Goal: Understand process/instructions: Learn how to perform a task or action

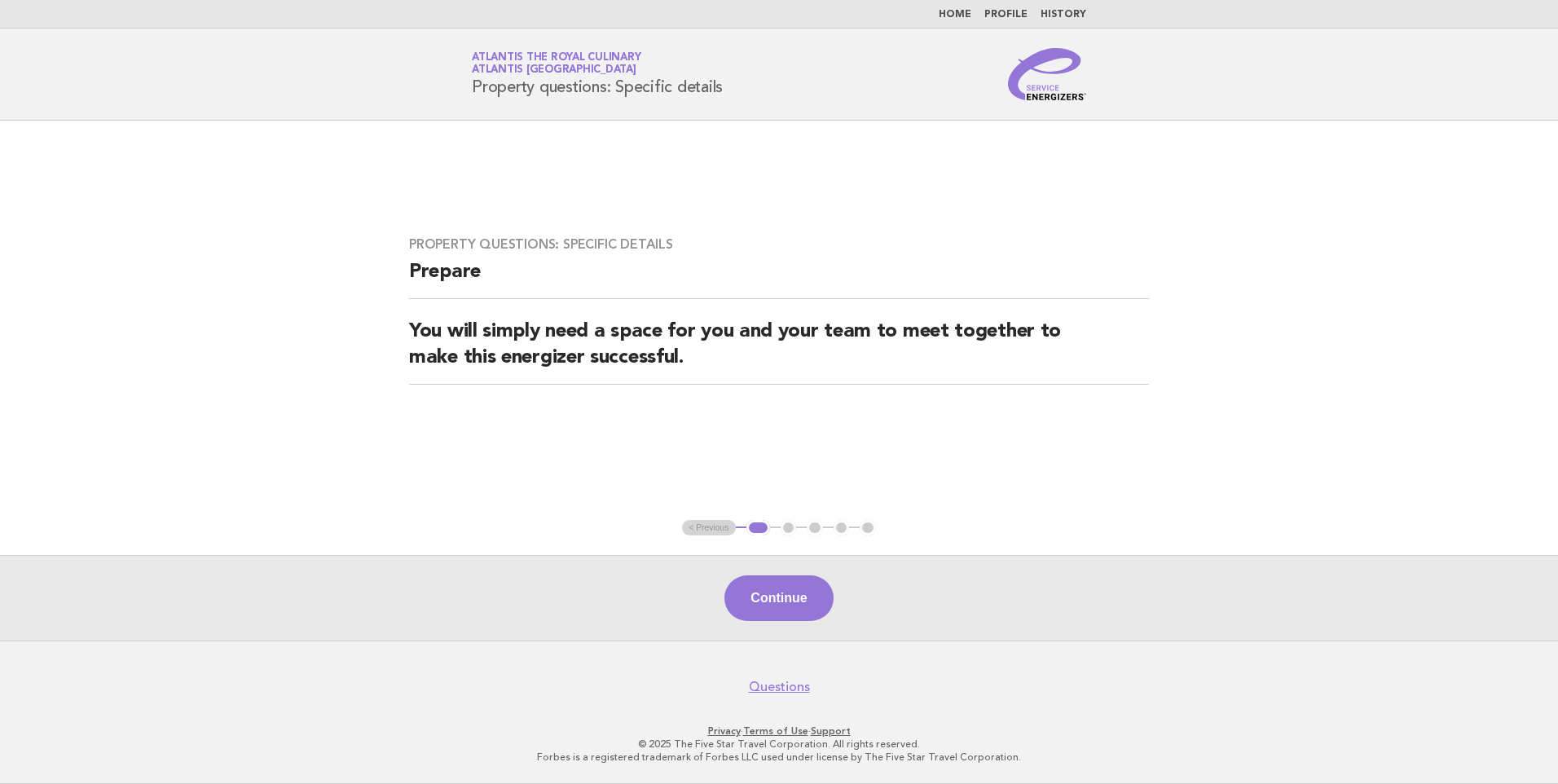
click at [959, 19] on link "Home" at bounding box center [955, 14] width 33 height 10
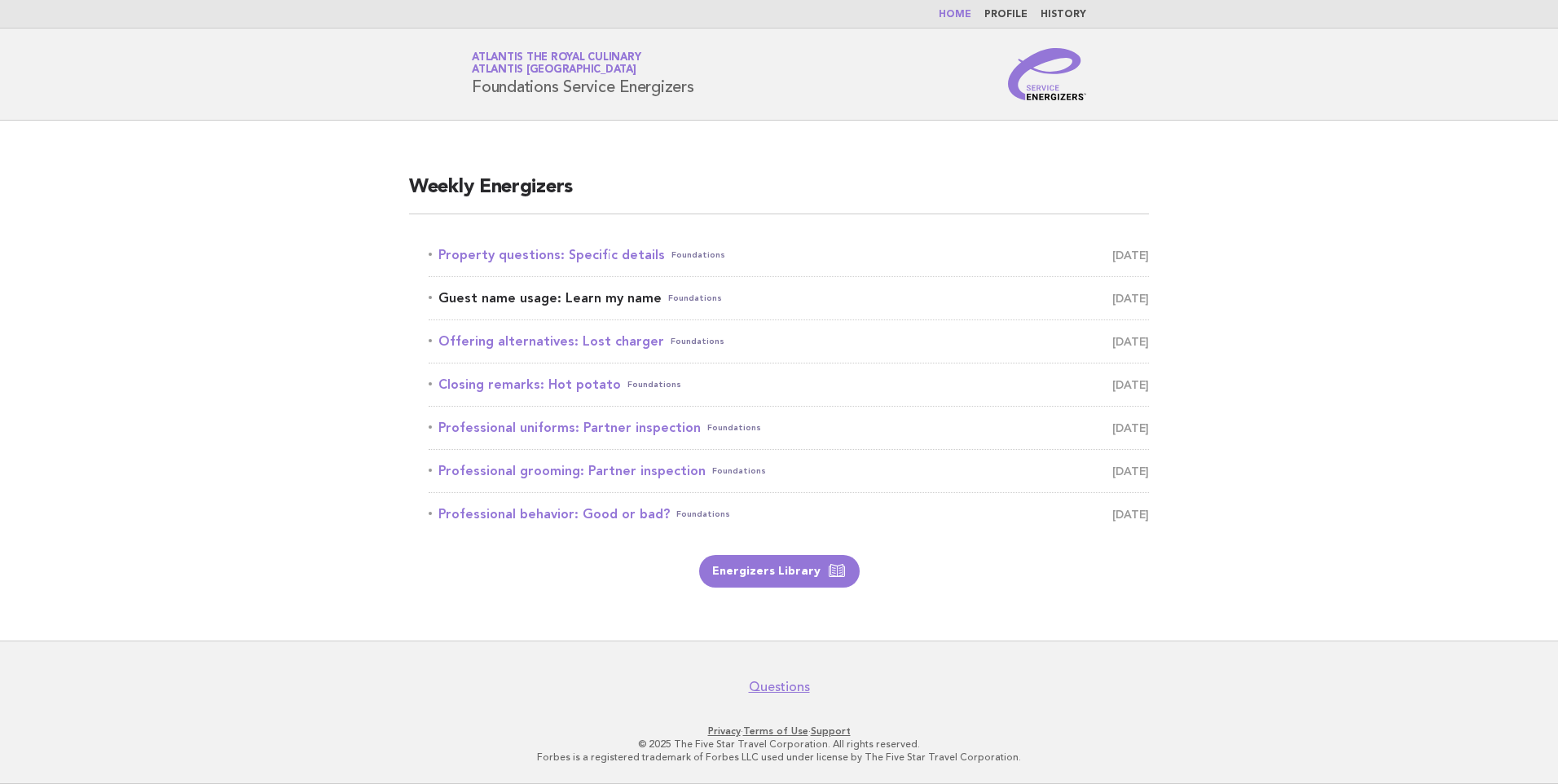
click at [1112, 302] on span "September 28" at bounding box center [1130, 299] width 36 height 23
click at [639, 302] on link "Guest name usage: Learn my name Foundations September 28" at bounding box center [789, 299] width 720 height 23
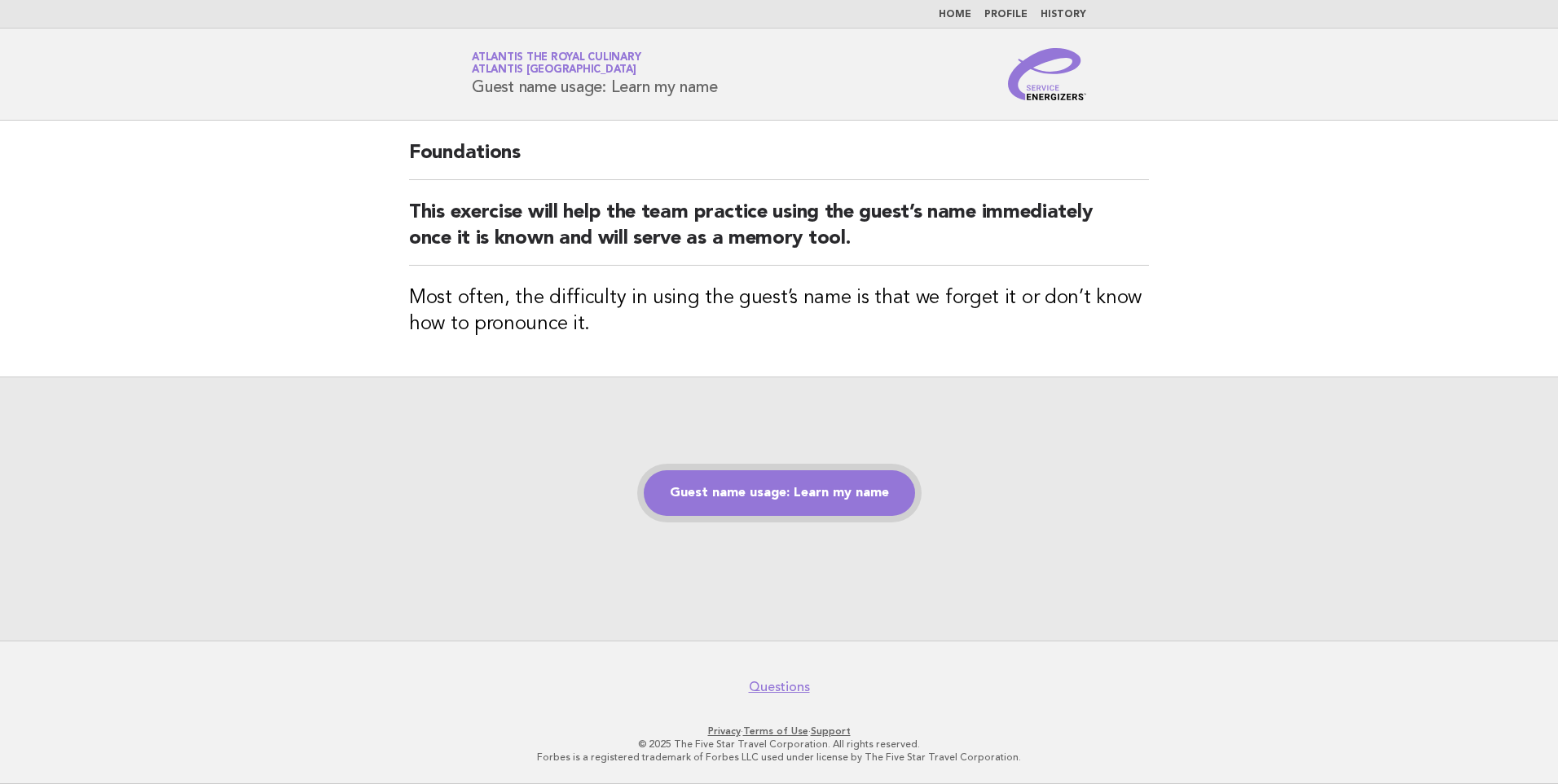
click at [779, 500] on link "Guest name usage: Learn my name" at bounding box center [779, 493] width 271 height 46
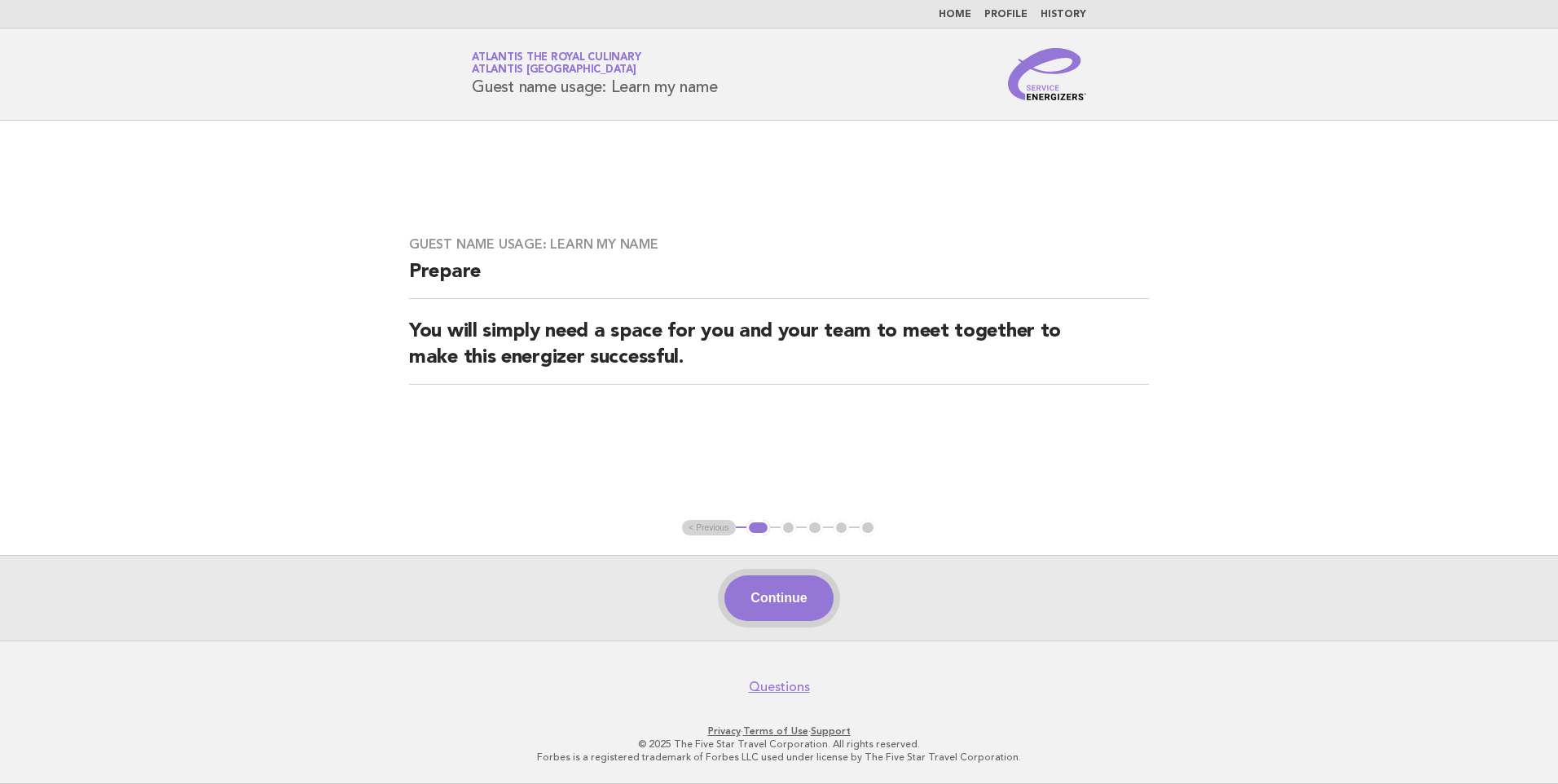
click at [781, 593] on button "Continue" at bounding box center [778, 598] width 108 height 46
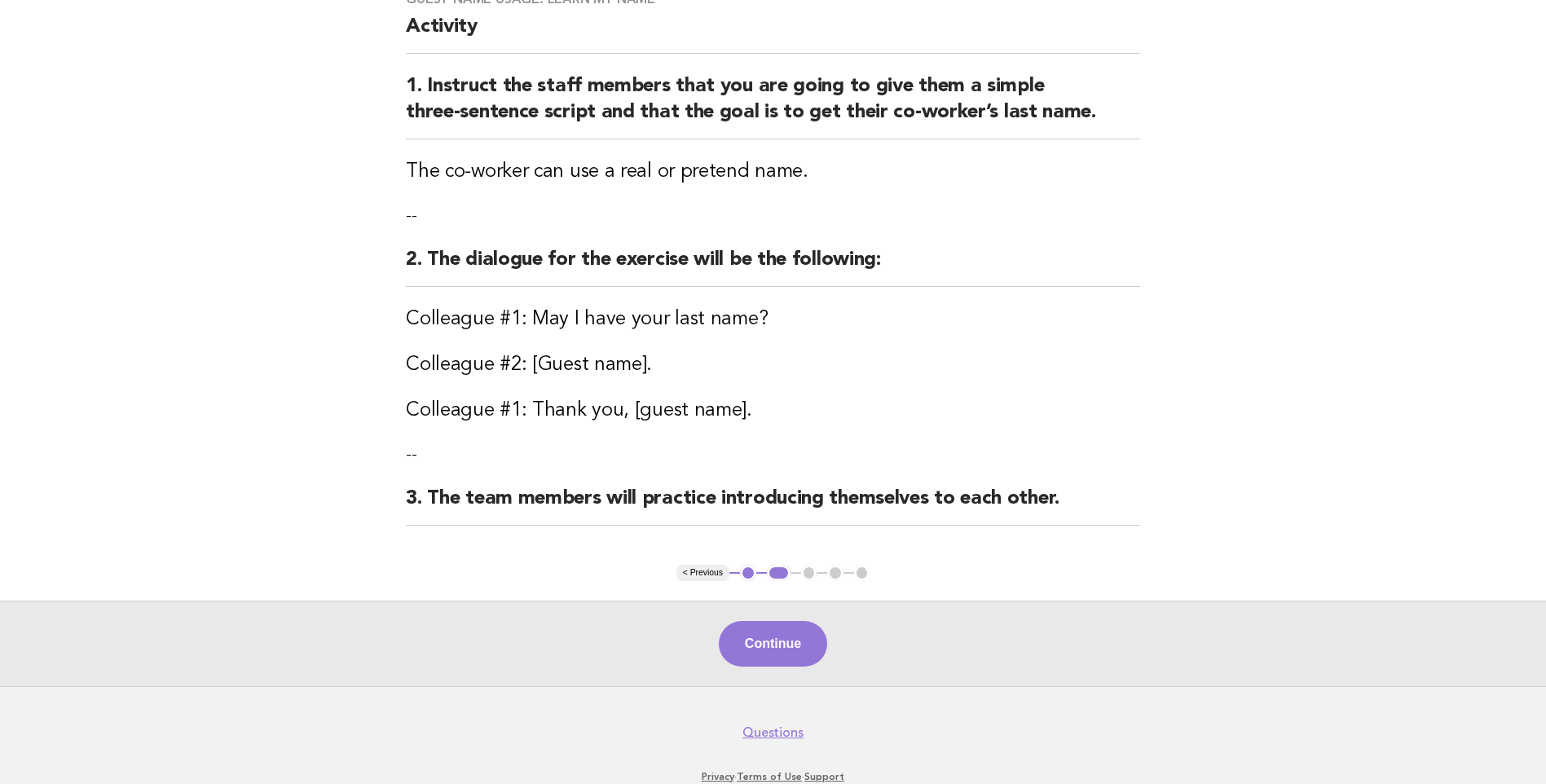
scroll to position [163, 0]
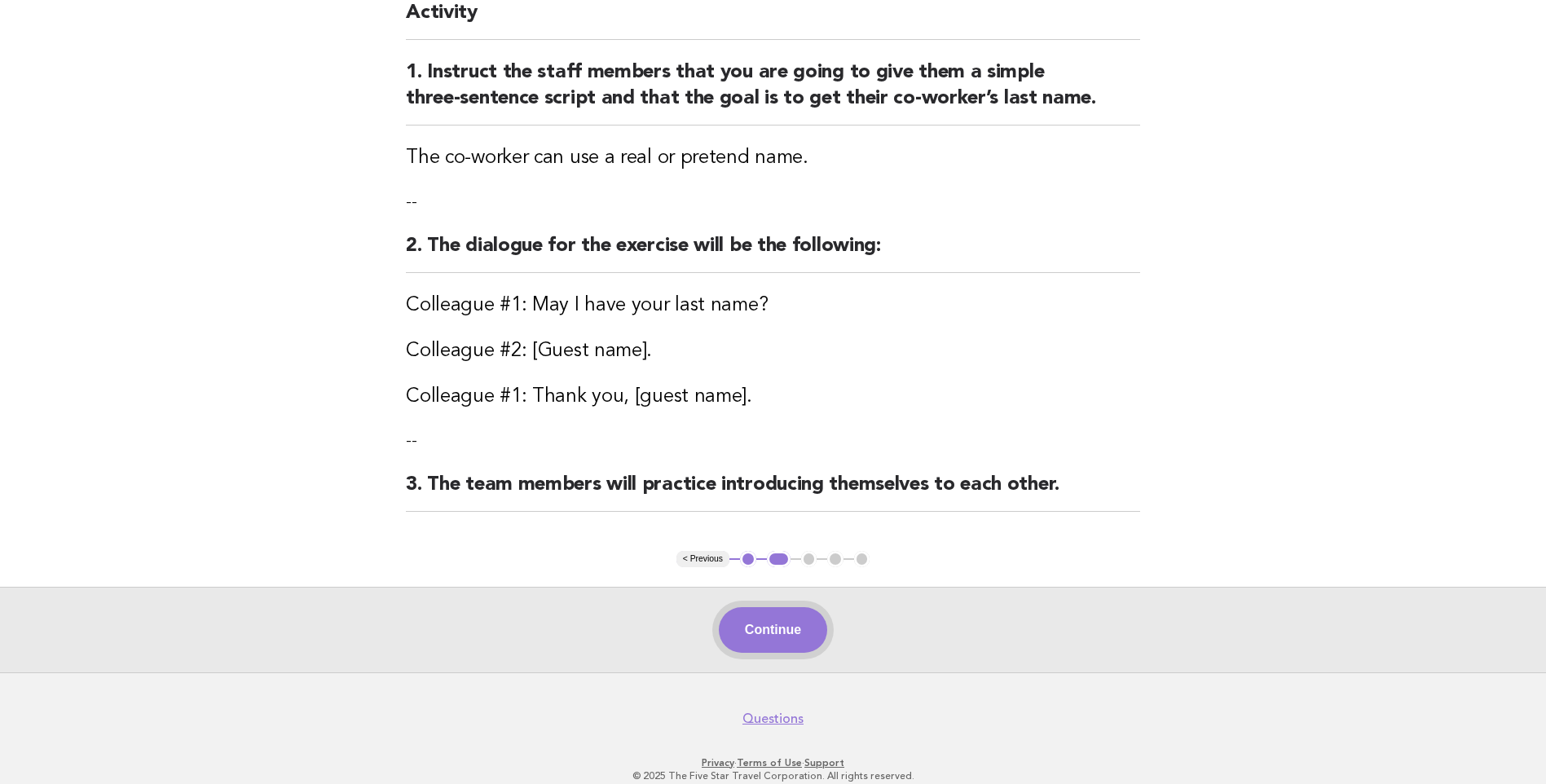
click at [802, 636] on button "Continue" at bounding box center [772, 630] width 108 height 46
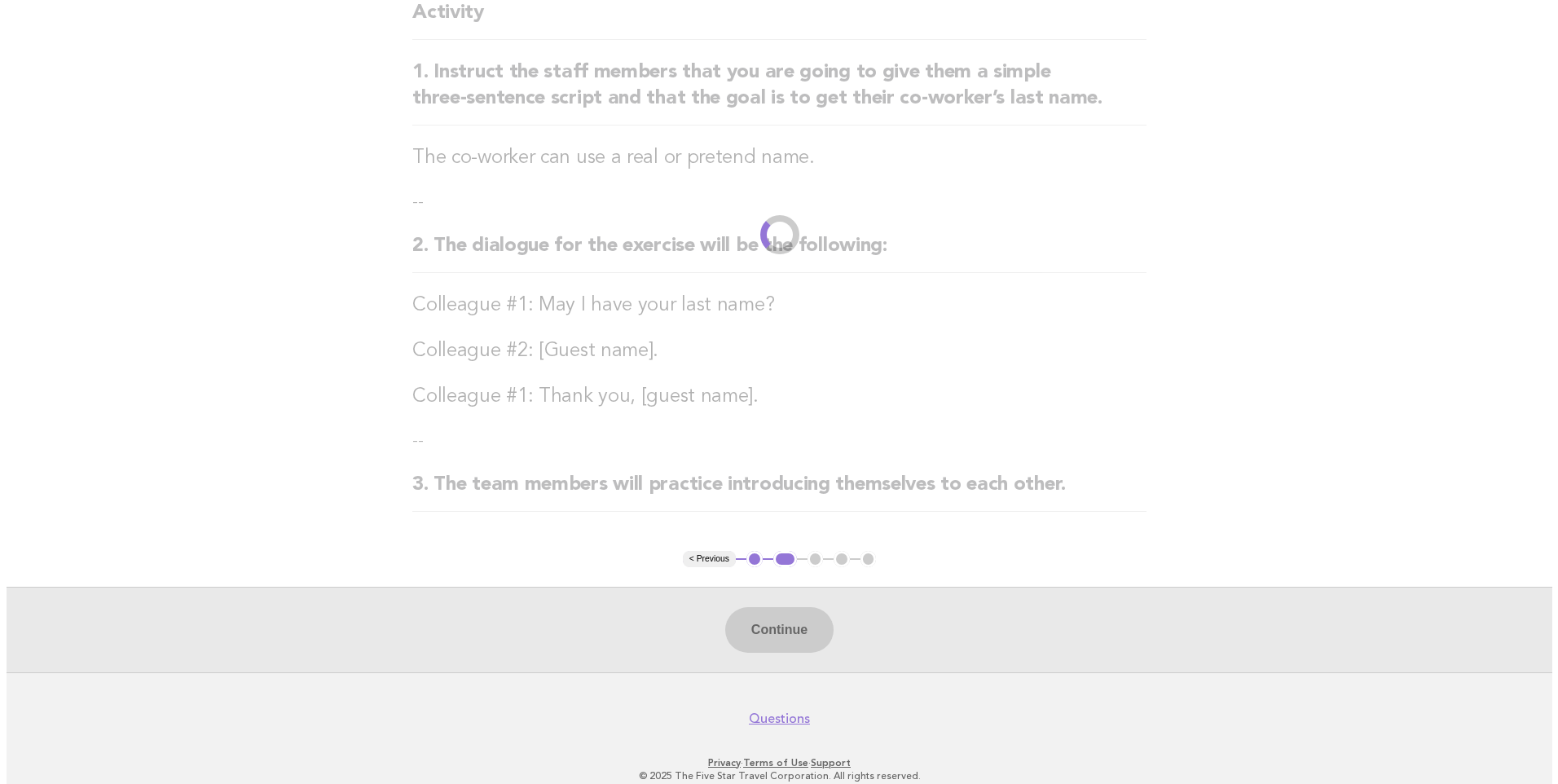
scroll to position [0, 0]
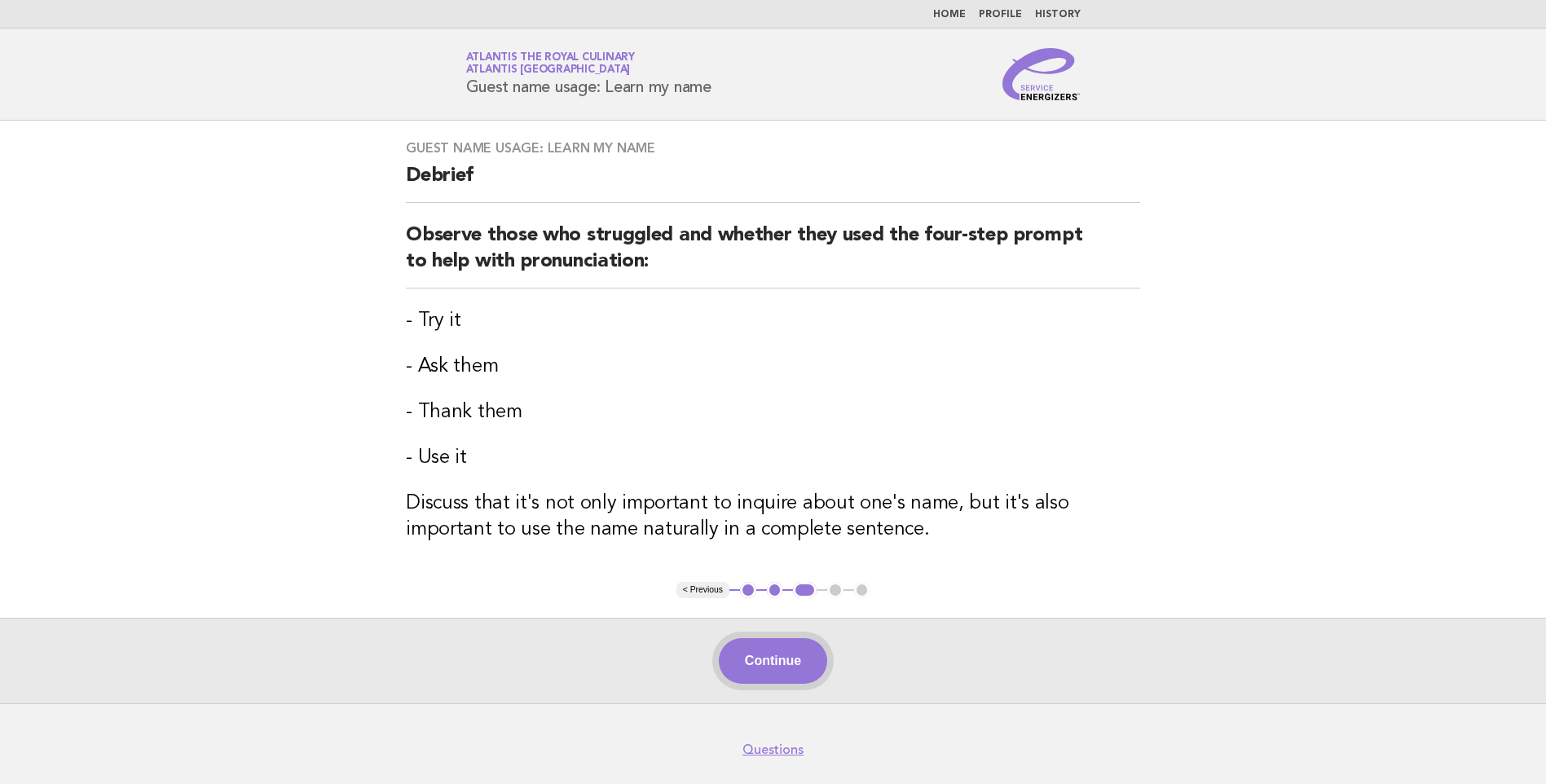
click at [800, 650] on button "Continue" at bounding box center [772, 661] width 108 height 46
